Goal: Task Accomplishment & Management: Use online tool/utility

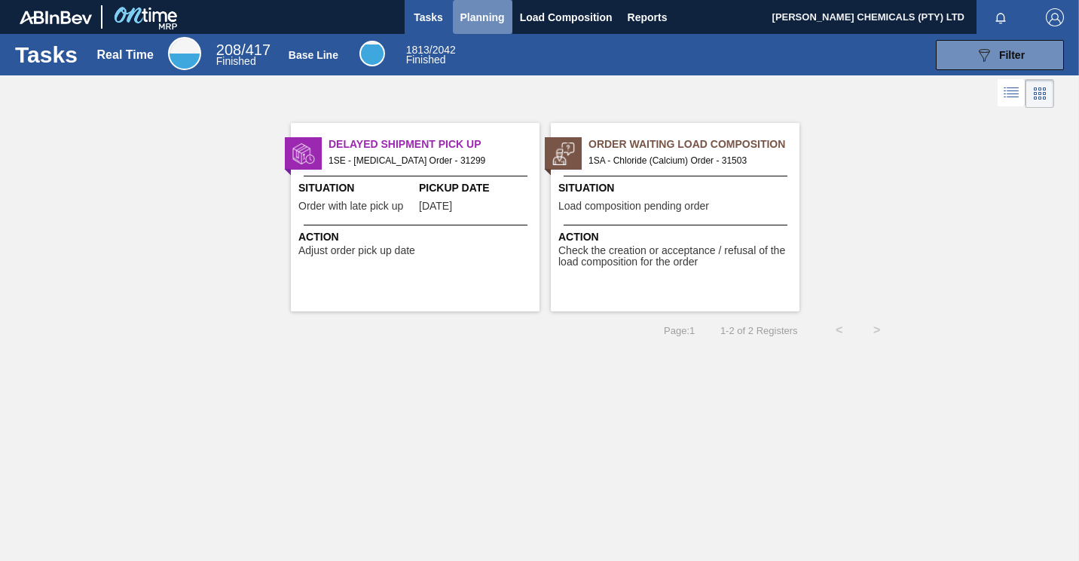
click at [492, 16] on span "Planning" at bounding box center [483, 17] width 44 height 18
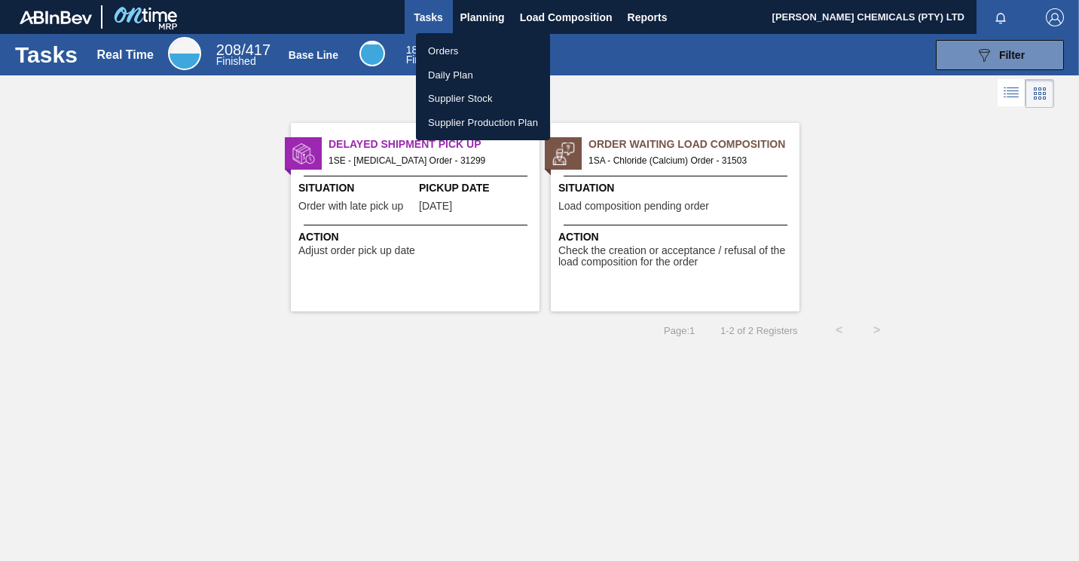
click at [461, 53] on li "Orders" at bounding box center [483, 51] width 134 height 24
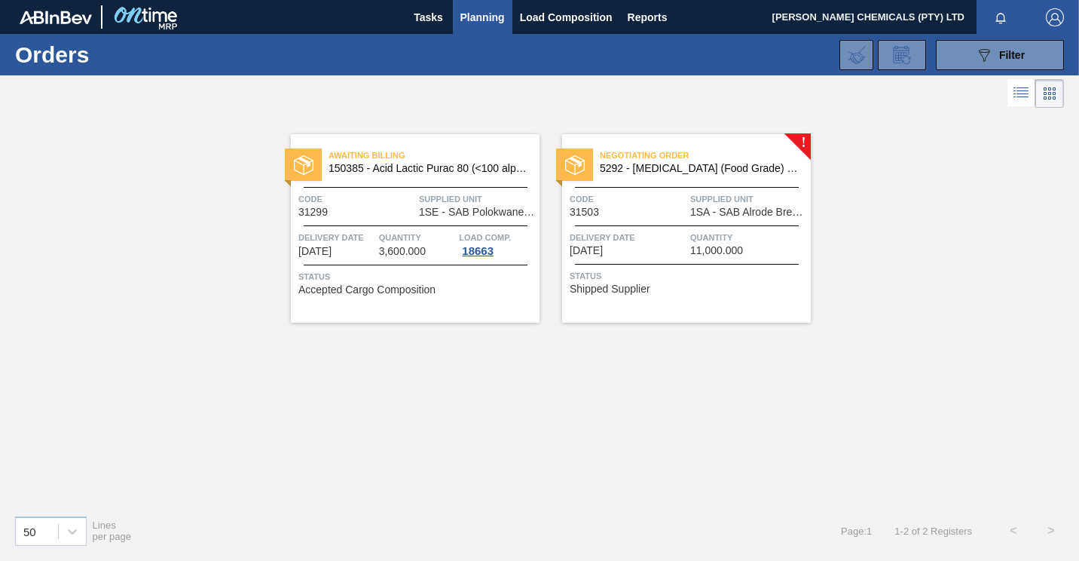
click at [681, 193] on span "Code" at bounding box center [628, 198] width 117 height 15
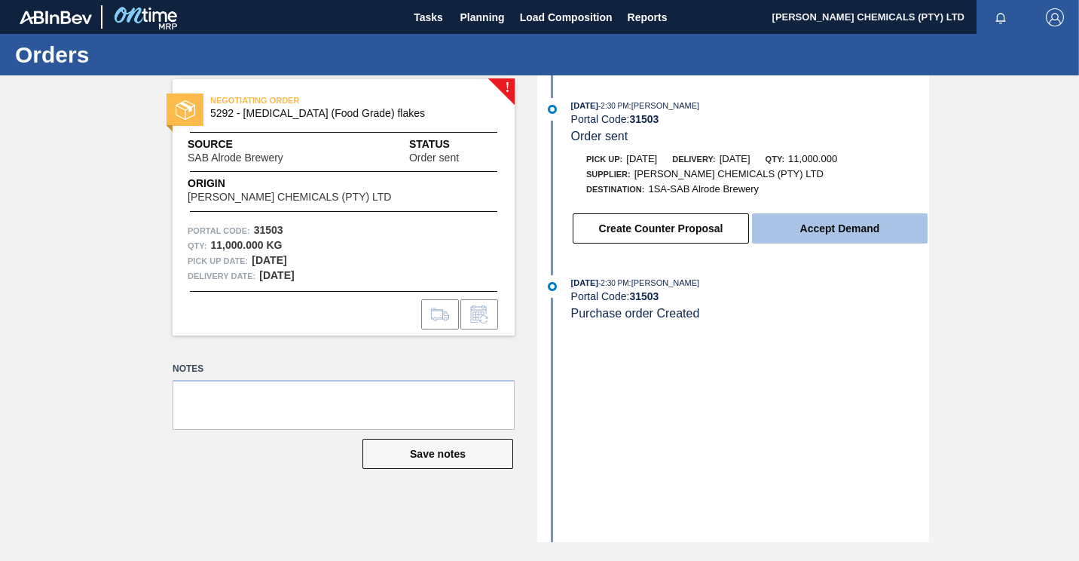
click at [789, 239] on button "Accept Demand" at bounding box center [840, 228] width 176 height 30
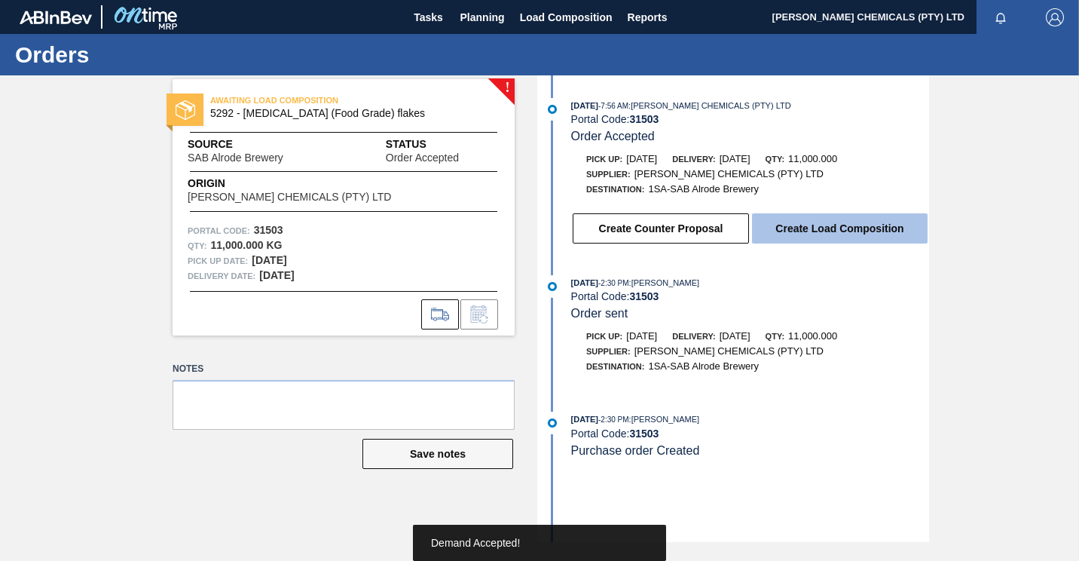
click at [843, 236] on button "Create Load Composition" at bounding box center [840, 228] width 176 height 30
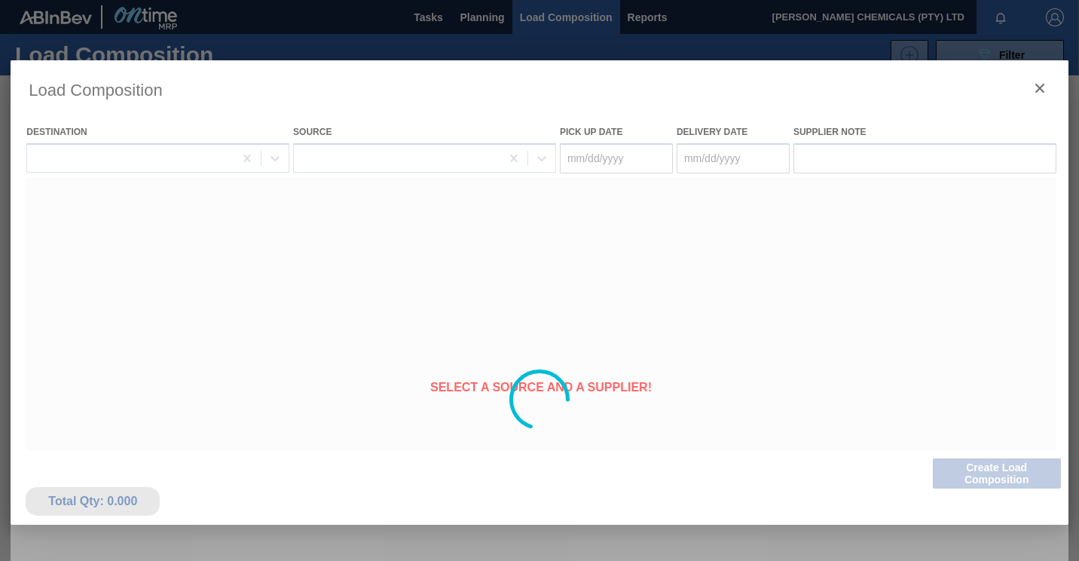
type Date "[DATE]"
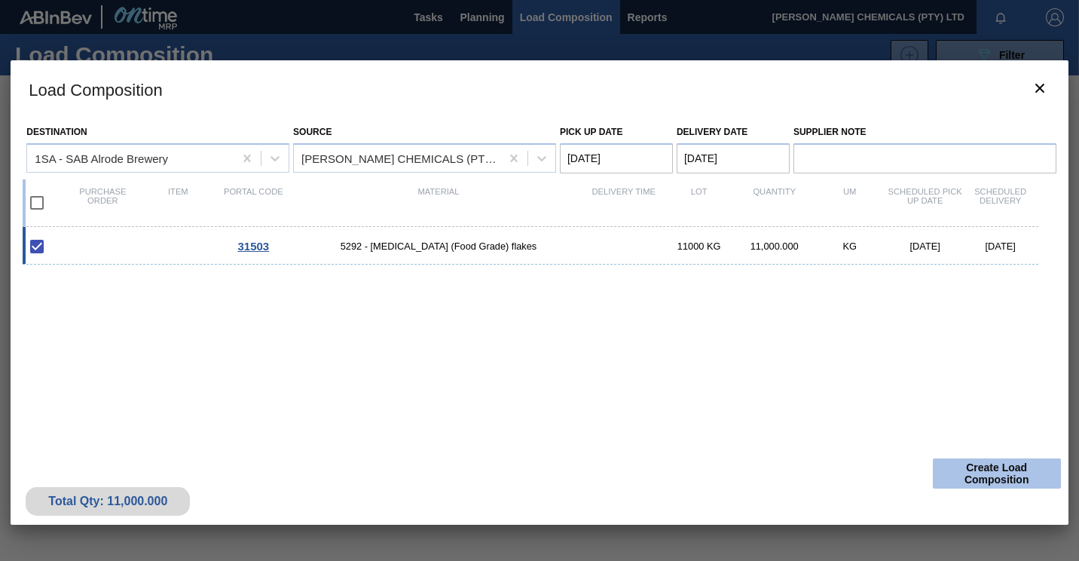
click at [1008, 467] on button "Create Load Composition" at bounding box center [997, 473] width 128 height 30
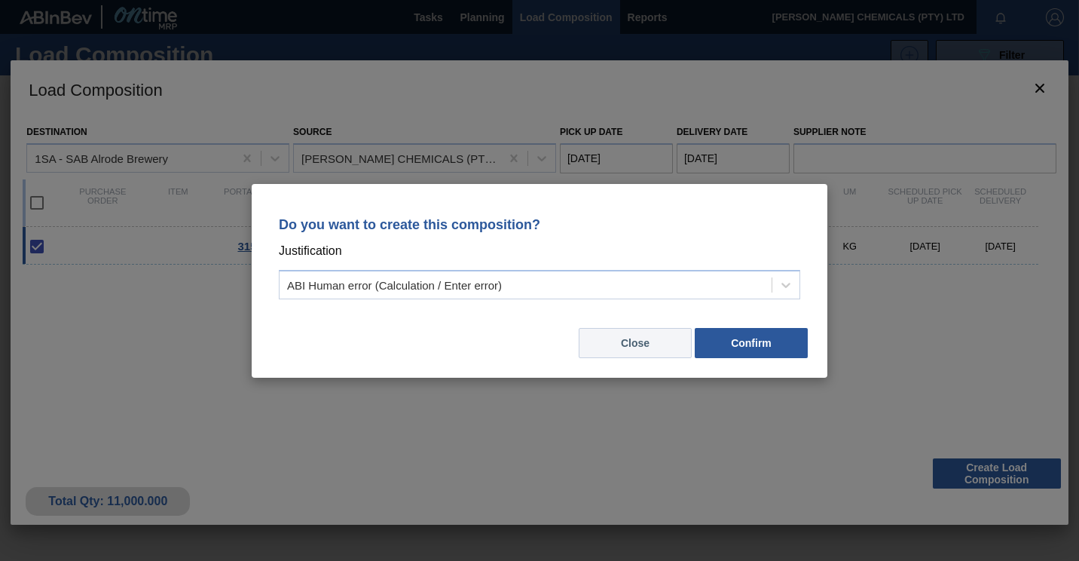
click at [641, 342] on button "Close" at bounding box center [635, 343] width 113 height 30
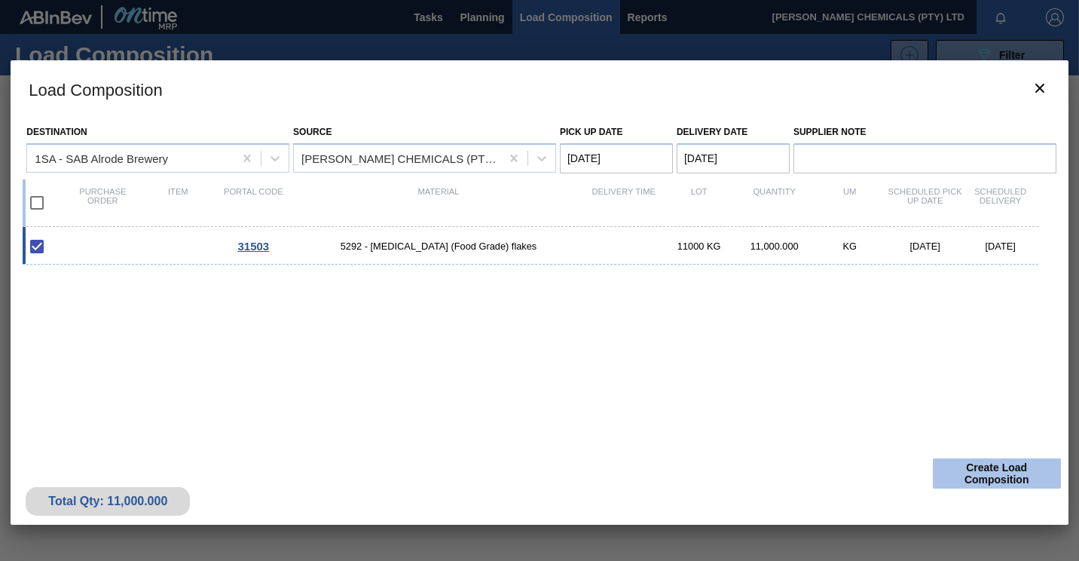
click at [1006, 479] on button "Create Load Composition" at bounding box center [997, 473] width 128 height 30
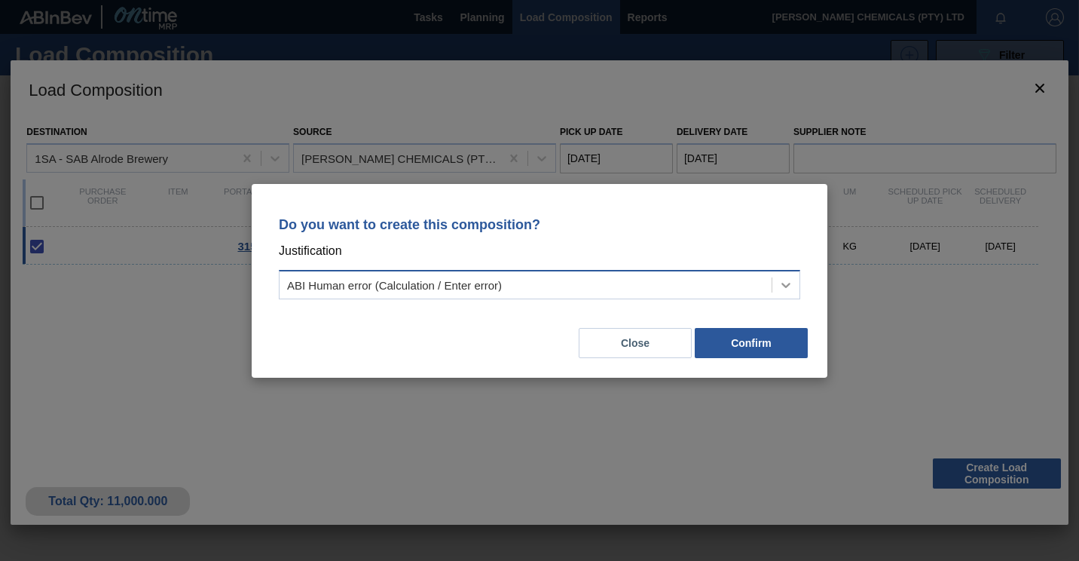
click at [789, 283] on icon at bounding box center [786, 285] width 9 height 5
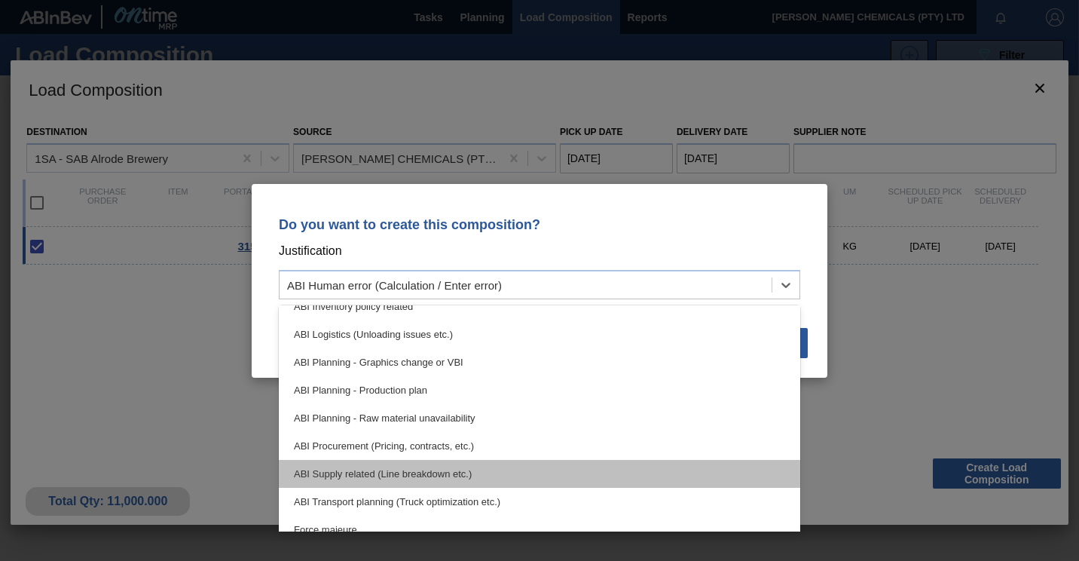
scroll to position [282, 0]
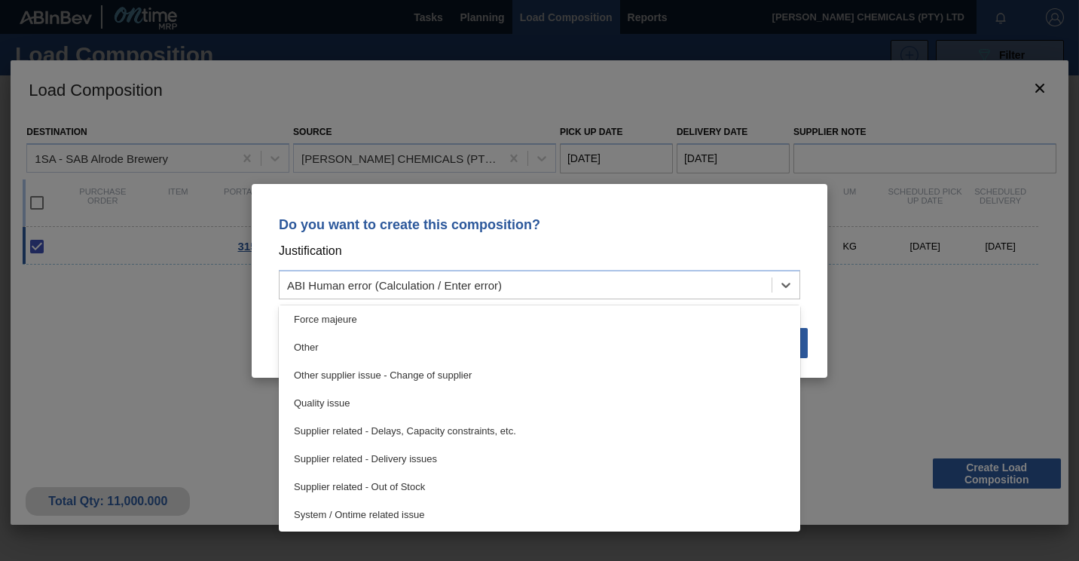
click at [939, 350] on div "Do you want to create this composition? Justification option Force majeure focu…" at bounding box center [539, 280] width 1079 height 561
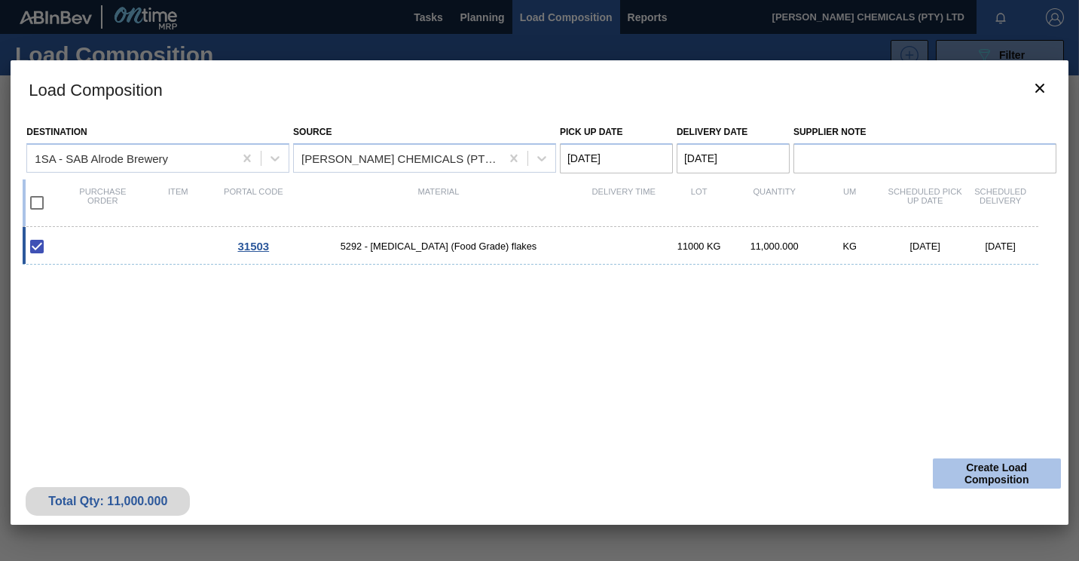
click at [963, 463] on button "Create Load Composition" at bounding box center [997, 473] width 128 height 30
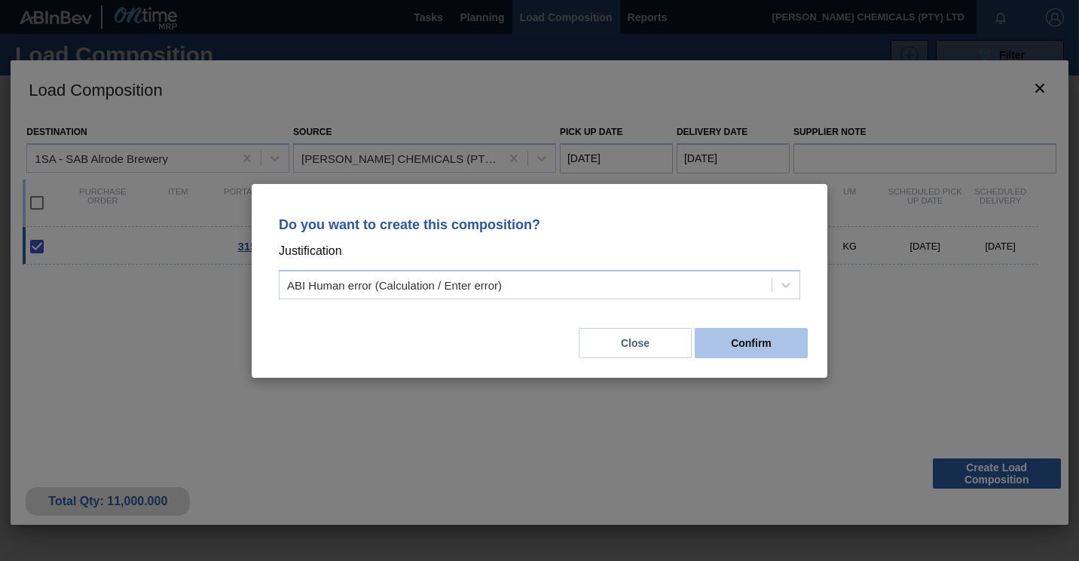
click at [739, 335] on button "Confirm" at bounding box center [751, 343] width 113 height 30
